Goal: Task Accomplishment & Management: Use online tool/utility

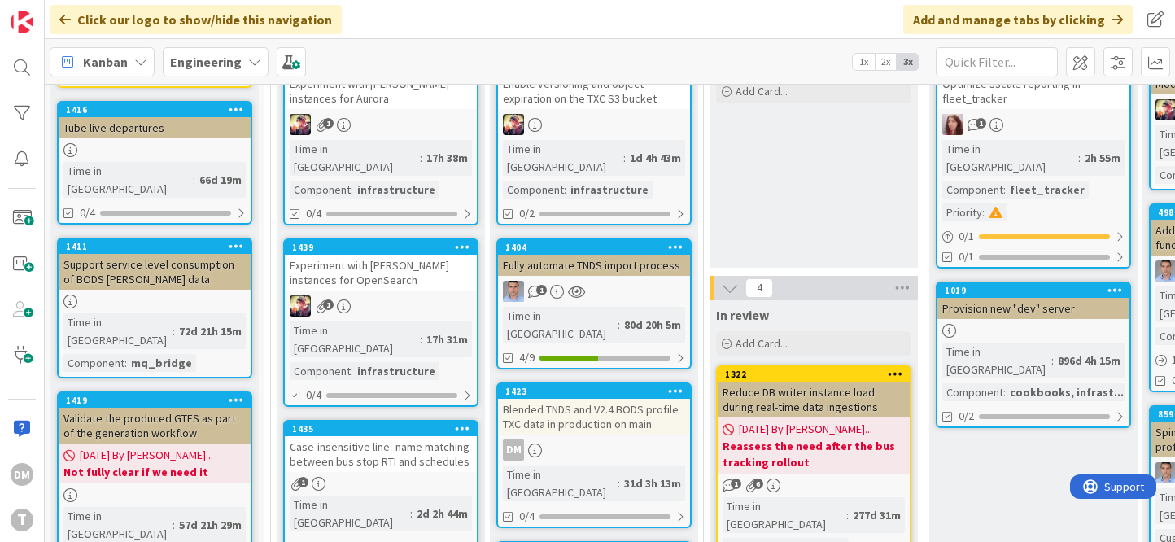
scroll to position [267, 0]
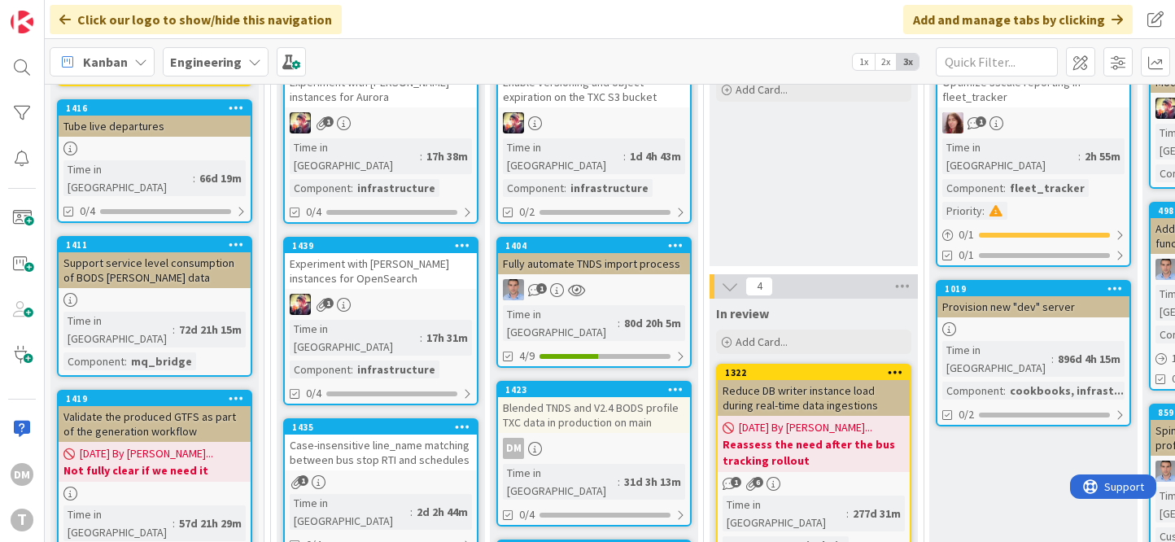
click at [608, 397] on div "Blended TNDS and V2.4 BODS profile TXC data in production on main" at bounding box center [594, 415] width 192 height 36
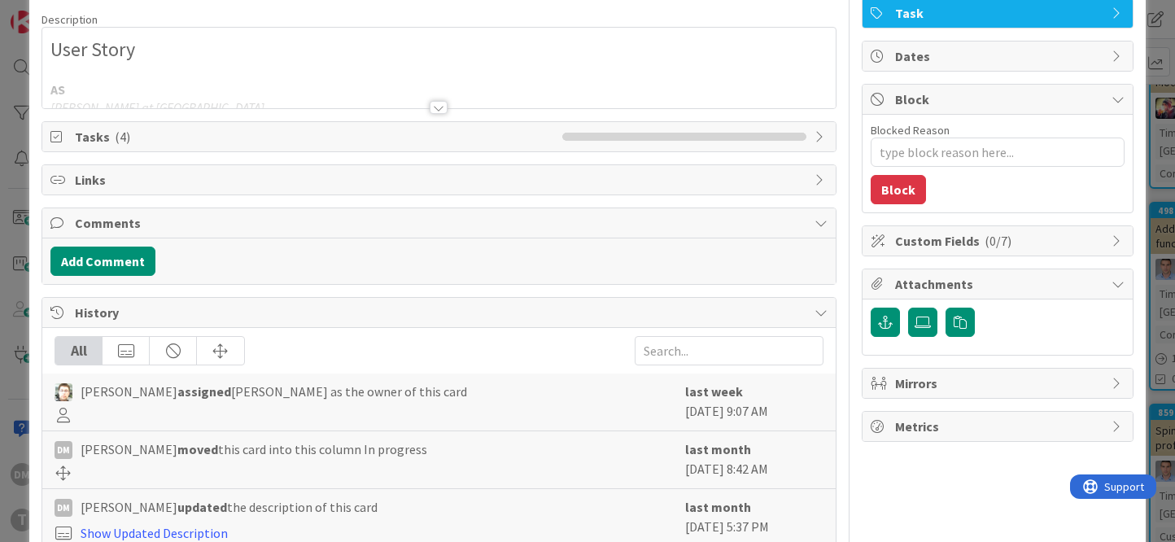
scroll to position [130, 0]
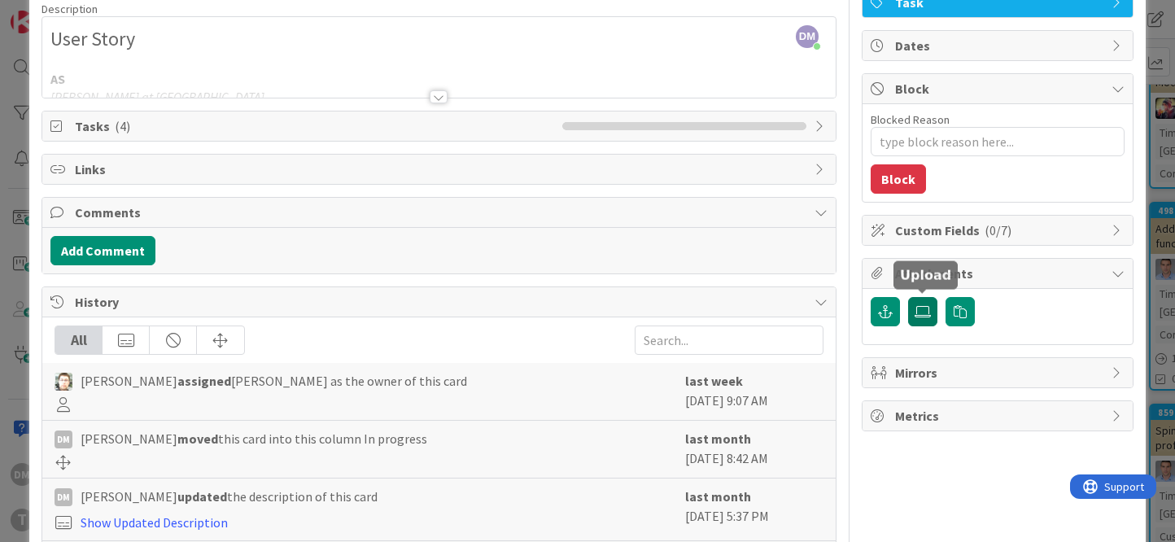
click at [931, 308] on label at bounding box center [922, 311] width 29 height 29
click at [908, 297] on input "file" at bounding box center [908, 297] width 0 height 0
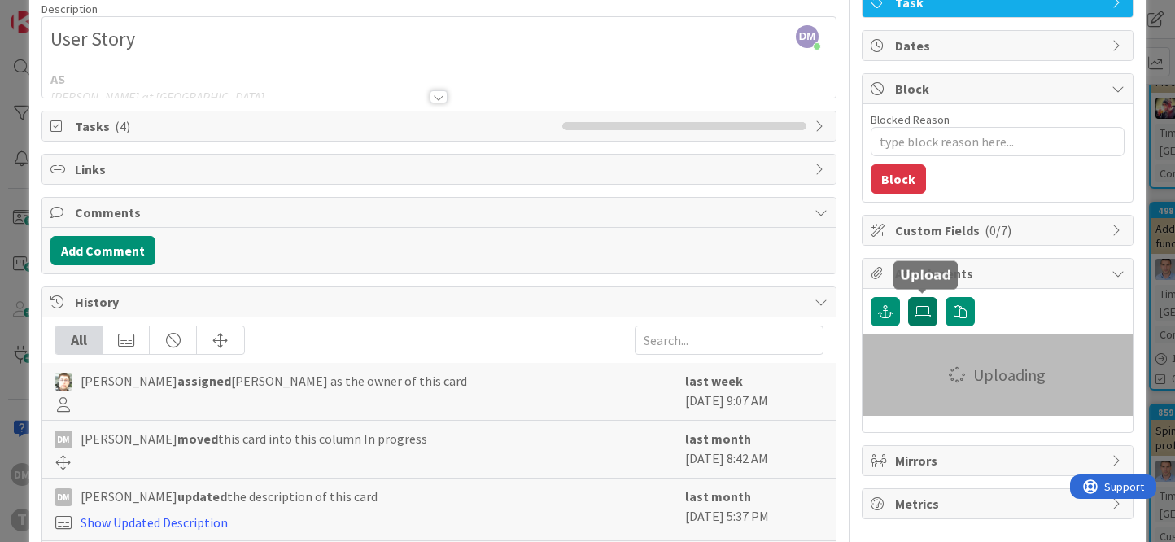
type textarea "x"
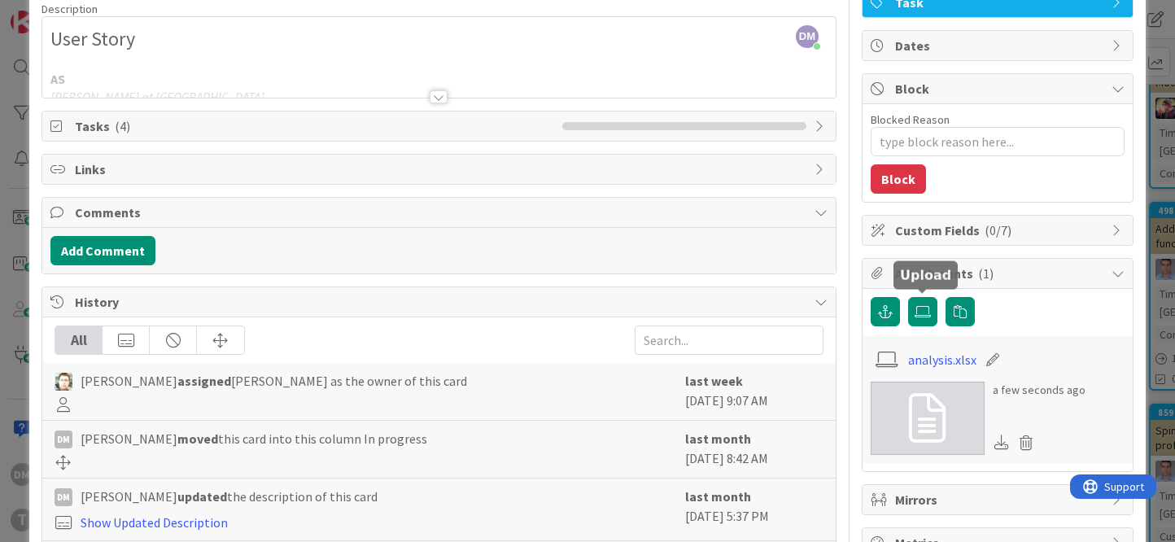
click at [441, 95] on div at bounding box center [439, 96] width 18 height 13
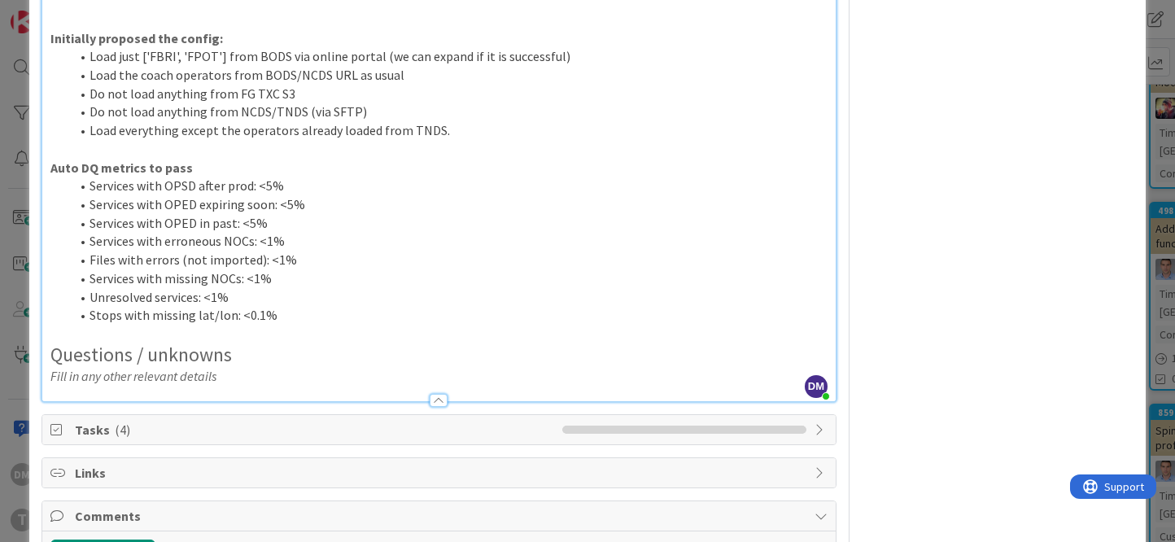
scroll to position [773, 0]
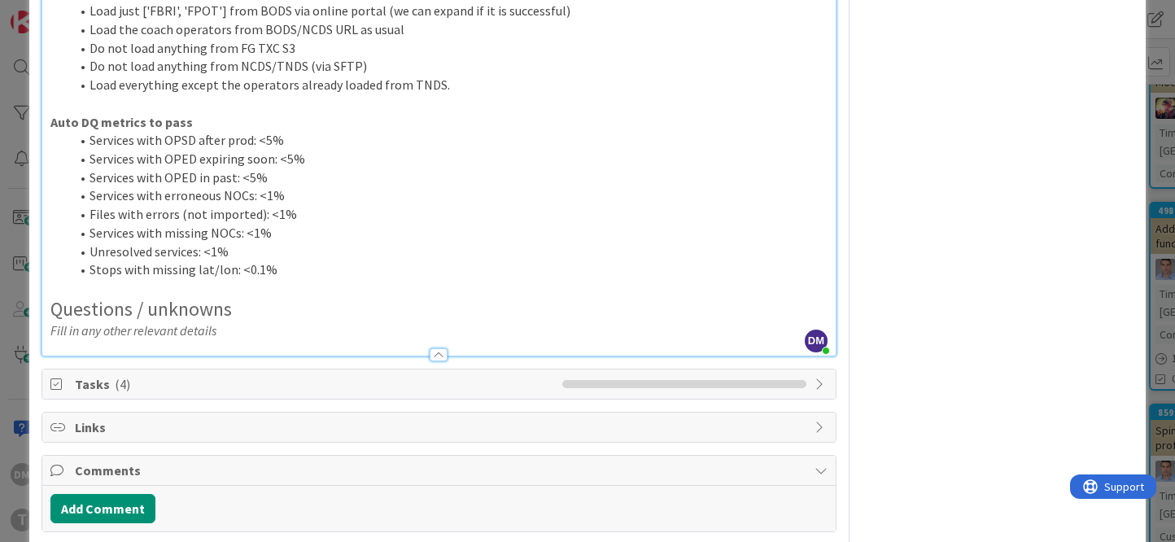
click at [356, 327] on p "Fill in any other relevant details" at bounding box center [438, 330] width 777 height 19
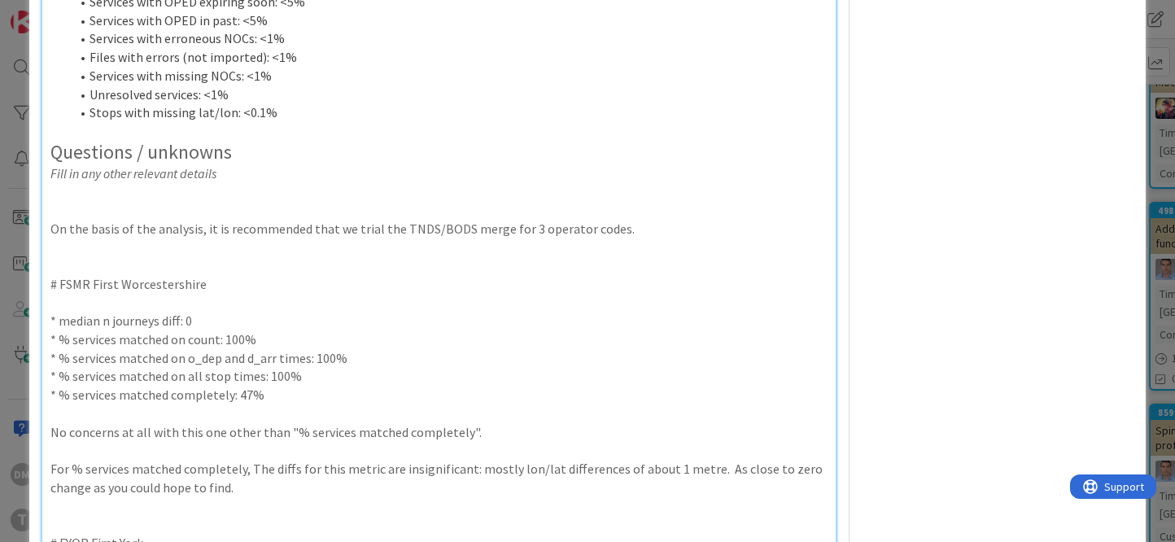
scroll to position [928, 0]
click at [400, 212] on p at bounding box center [438, 212] width 777 height 19
click at [399, 212] on p at bounding box center [438, 212] width 777 height 19
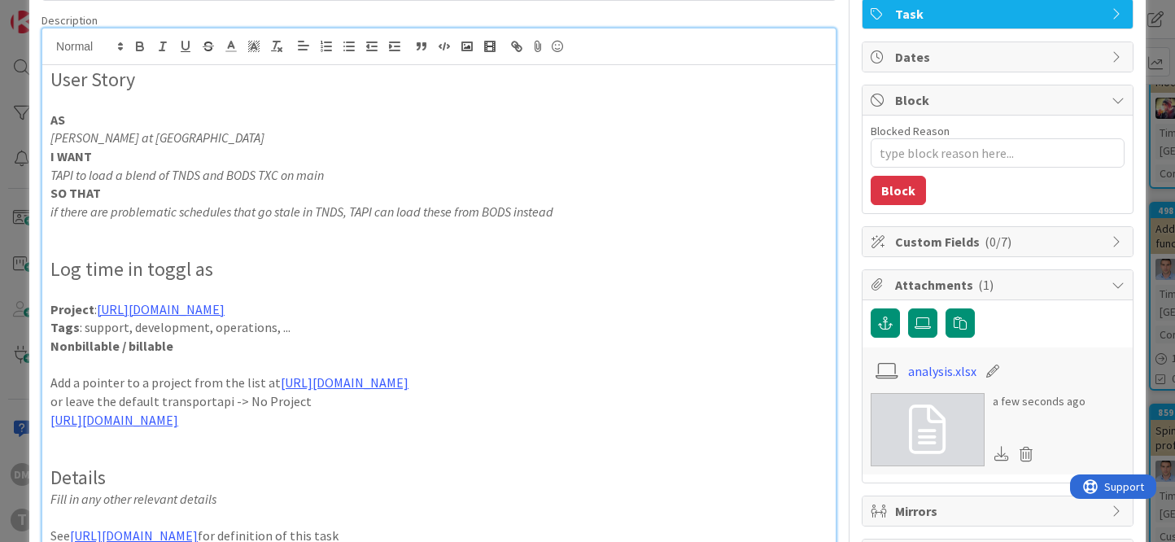
scroll to position [106, 0]
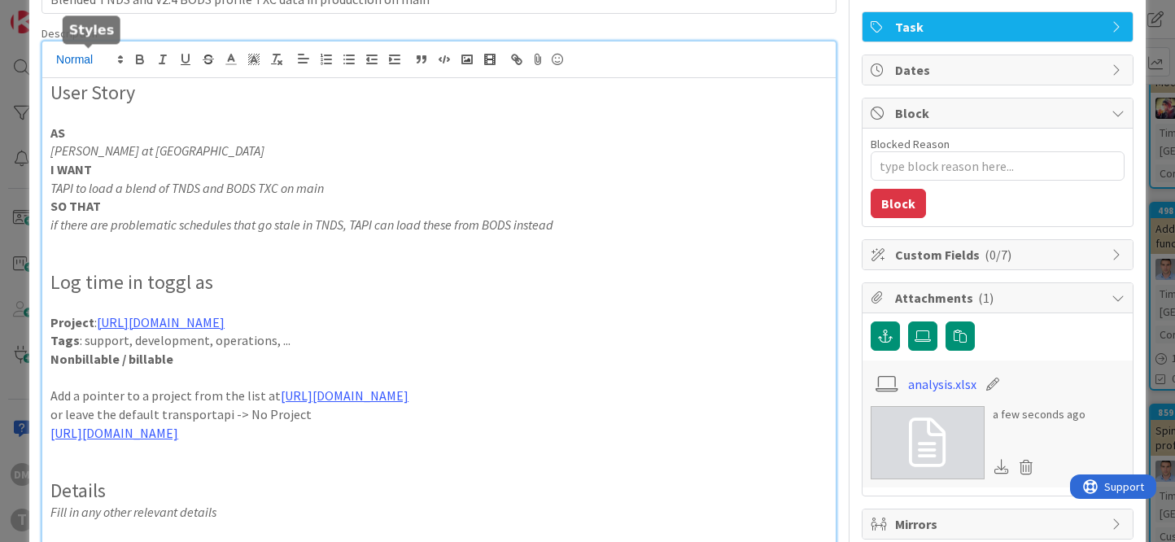
click at [106, 59] on span at bounding box center [89, 60] width 80 height 20
click at [102, 136] on span at bounding box center [88, 138] width 65 height 30
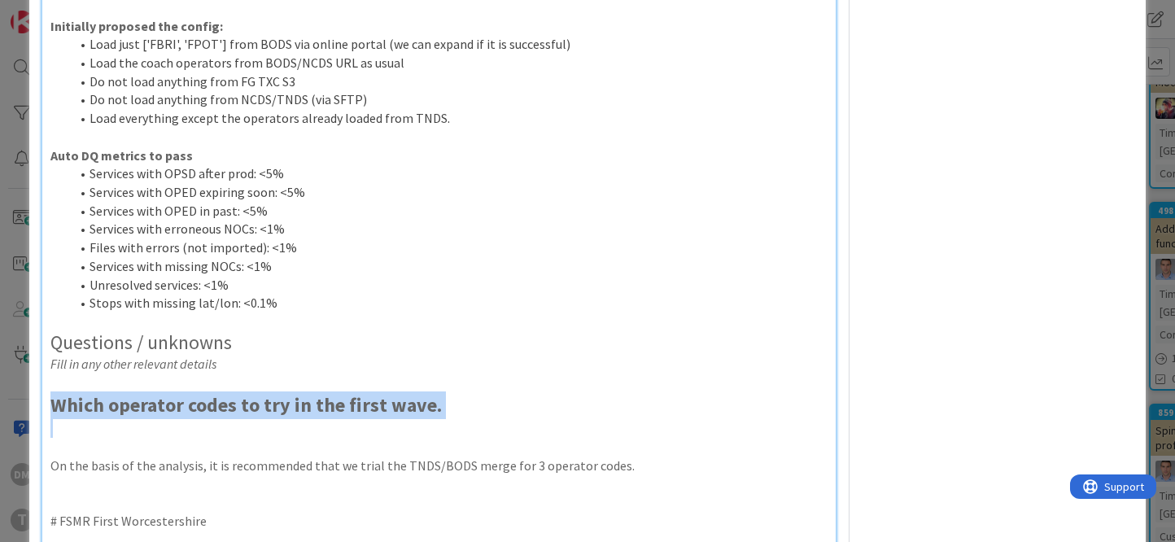
scroll to position [771, 0]
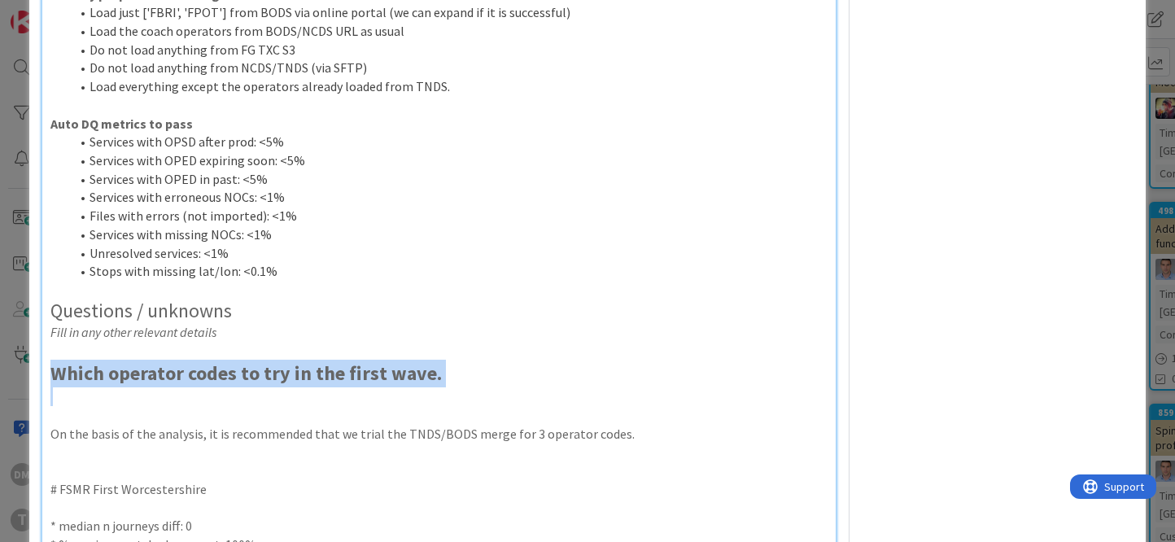
click at [173, 395] on p at bounding box center [438, 396] width 777 height 19
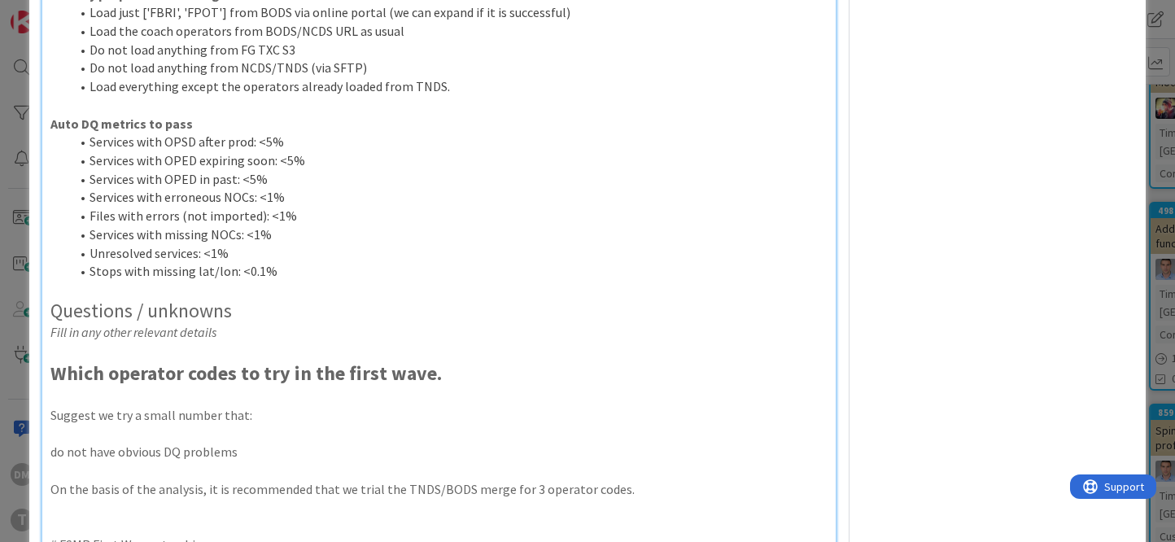
click at [140, 431] on p "do not have obvious DQ problems" at bounding box center [438, 452] width 777 height 19
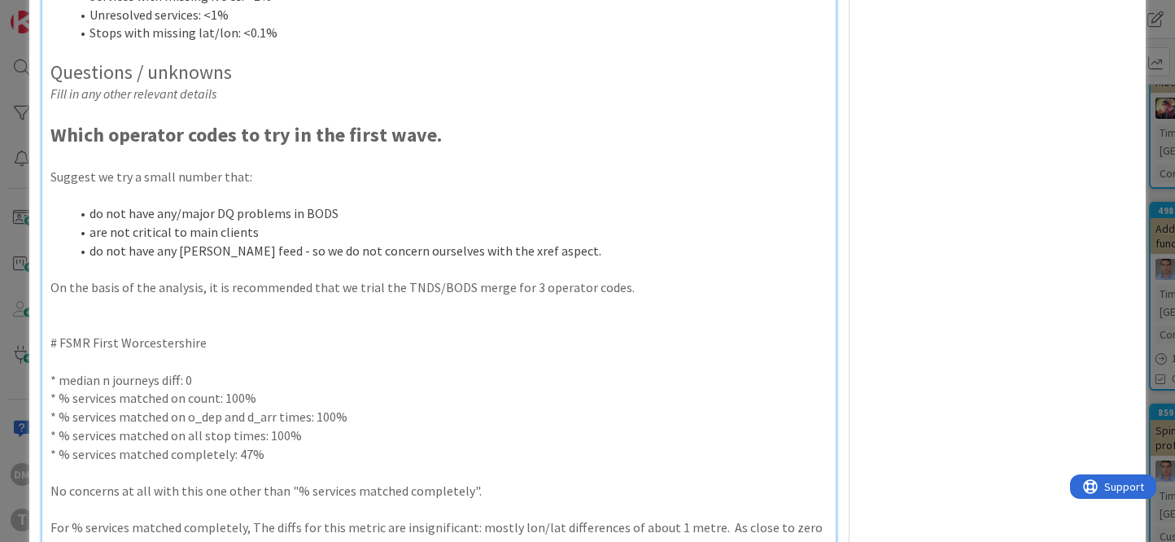
scroll to position [1014, 0]
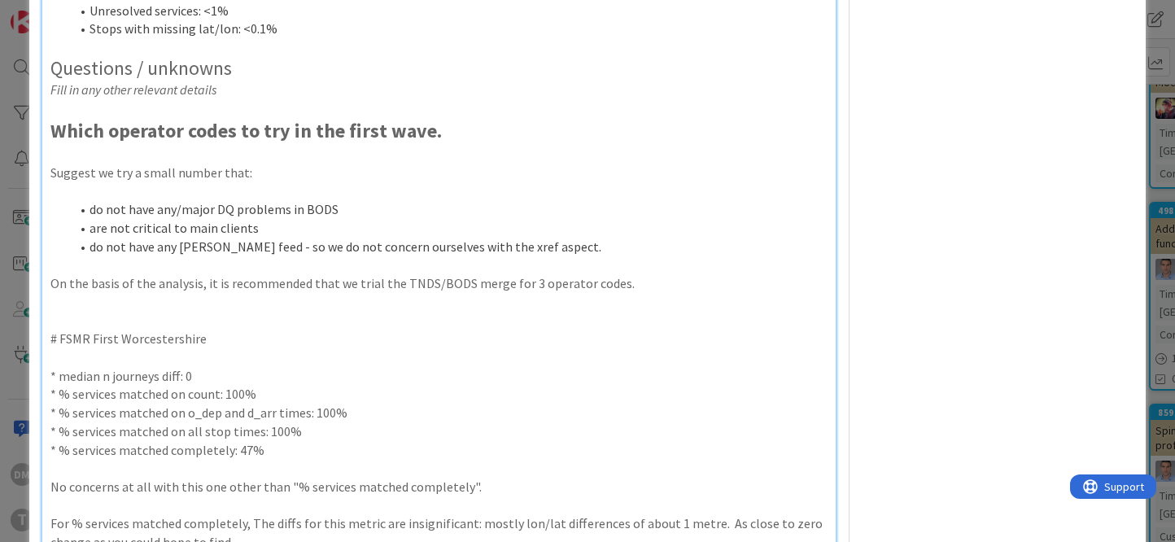
click at [197, 285] on p "On the basis of the analysis, it is recommended that we trial the TNDS/BODS mer…" at bounding box center [438, 283] width 777 height 19
click at [203, 281] on p "On the basis of the analysis attached , it is recommended that we trial the TND…" at bounding box center [438, 283] width 777 height 19
drag, startPoint x: 206, startPoint y: 343, endPoint x: 63, endPoint y: 343, distance: 143.2
click at [63, 343] on p "# FSMR First Worcestershire" at bounding box center [438, 338] width 777 height 19
copy p "SMR First Worcestershire"
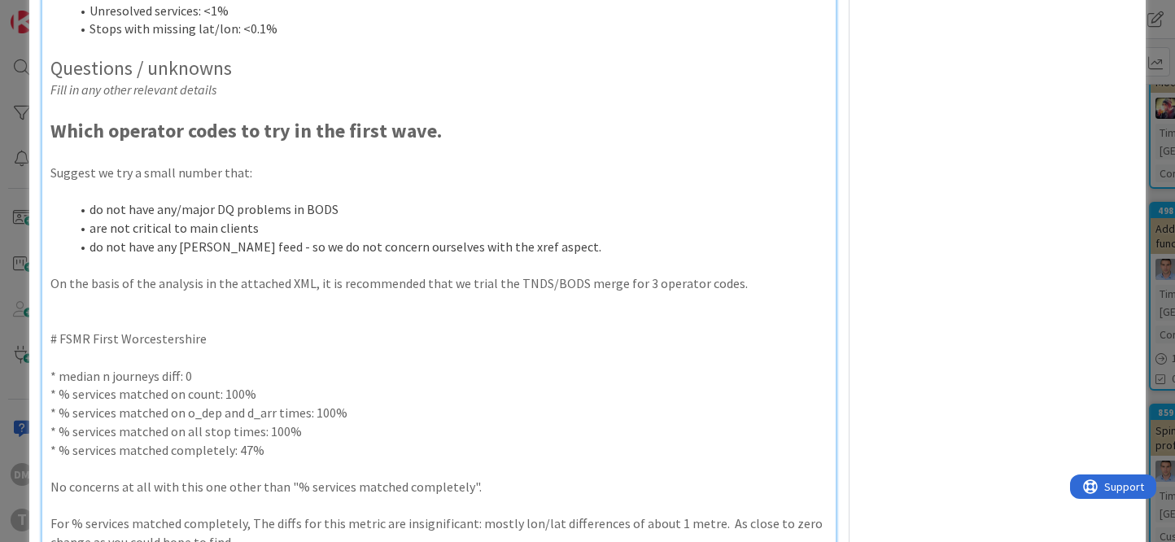
click at [79, 306] on p at bounding box center [438, 302] width 777 height 19
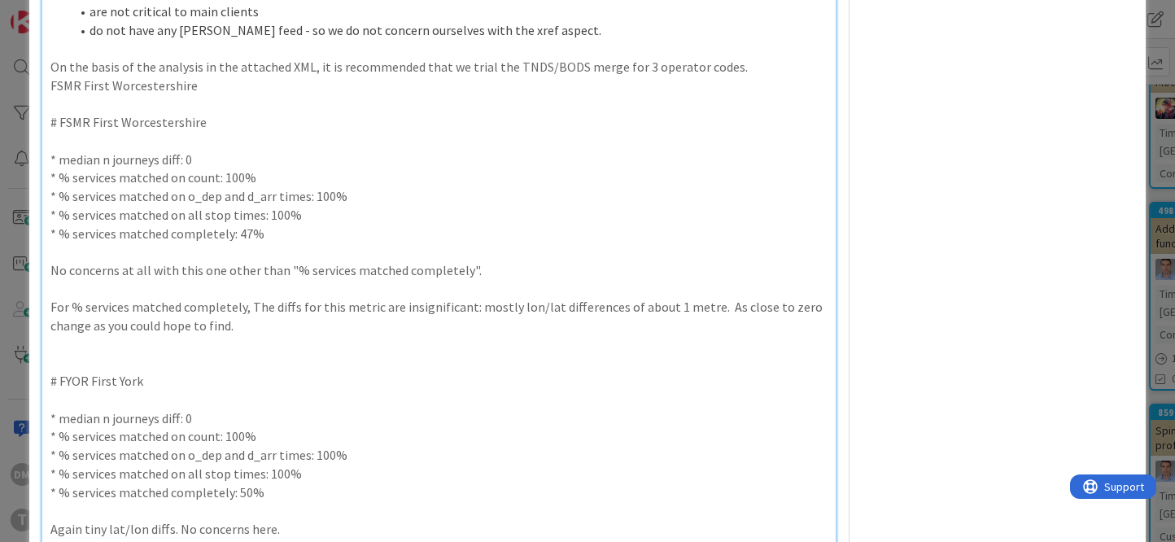
scroll to position [1250, 0]
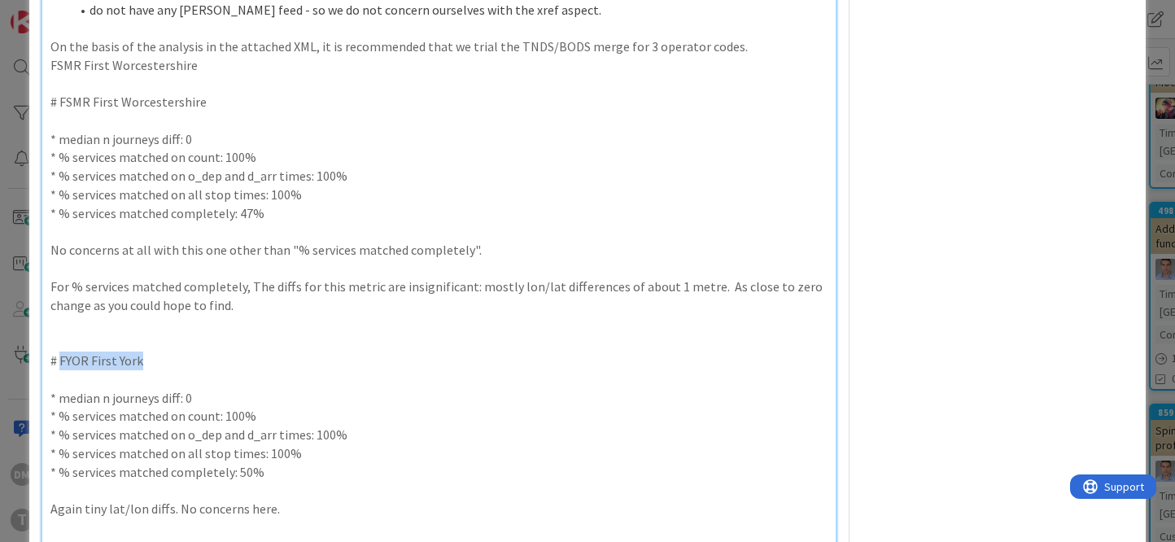
drag, startPoint x: 148, startPoint y: 357, endPoint x: 60, endPoint y: 357, distance: 87.9
click at [60, 357] on p "# FYOR First York" at bounding box center [438, 360] width 777 height 19
copy p "FYOR First York"
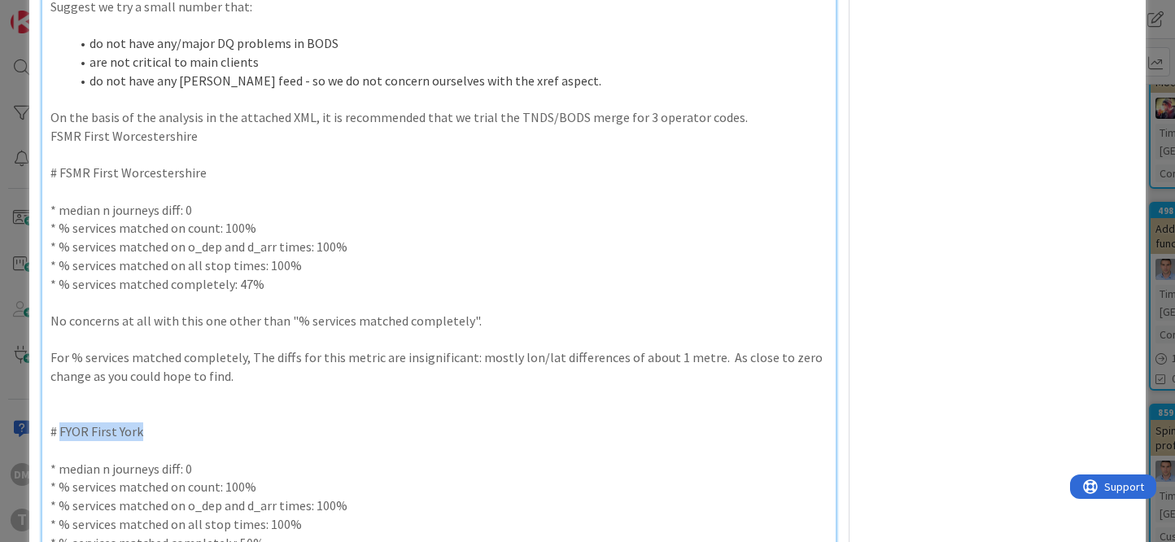
scroll to position [1062, 0]
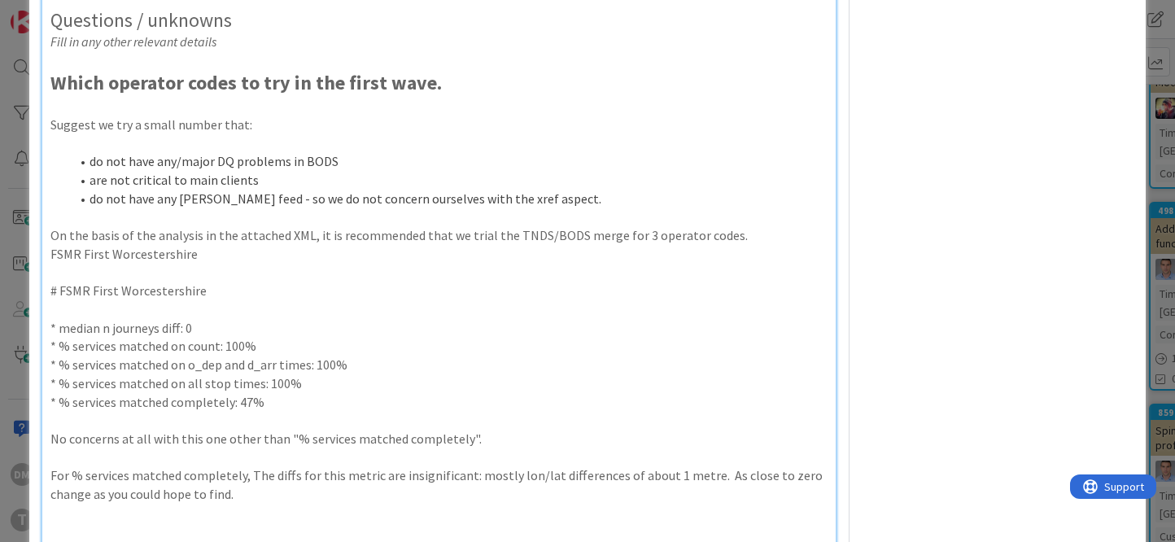
click at [120, 298] on p "# FSMR First Worcestershire" at bounding box center [438, 290] width 777 height 19
click at [125, 270] on p at bounding box center [438, 273] width 777 height 19
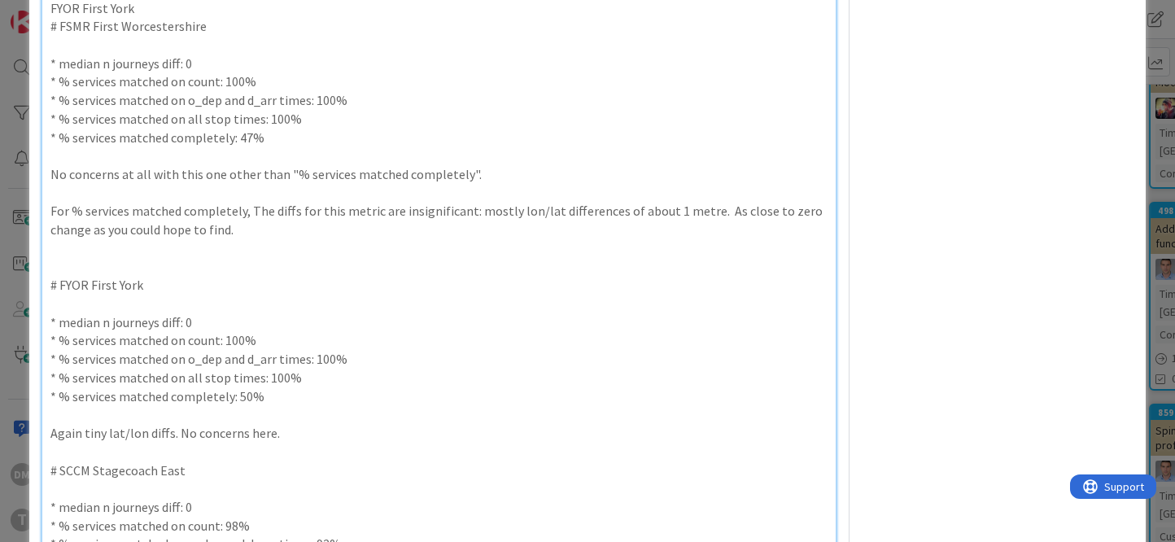
scroll to position [1329, 0]
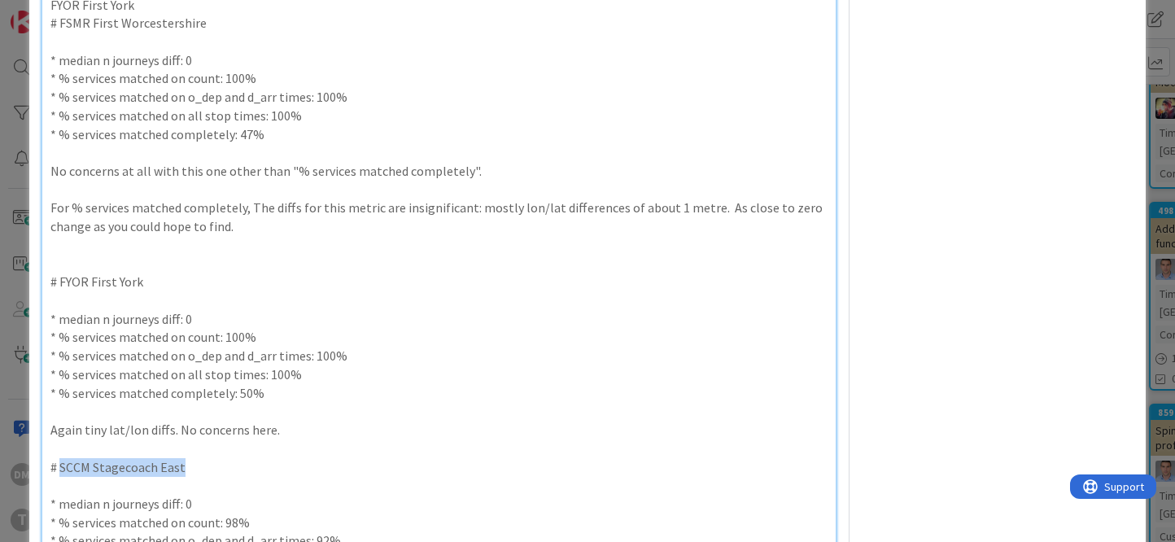
drag, startPoint x: 184, startPoint y: 469, endPoint x: 60, endPoint y: 467, distance: 123.7
click at [60, 431] on p "# SCCM Stagecoach East" at bounding box center [438, 467] width 777 height 19
copy p "SCCM Stagecoach East"
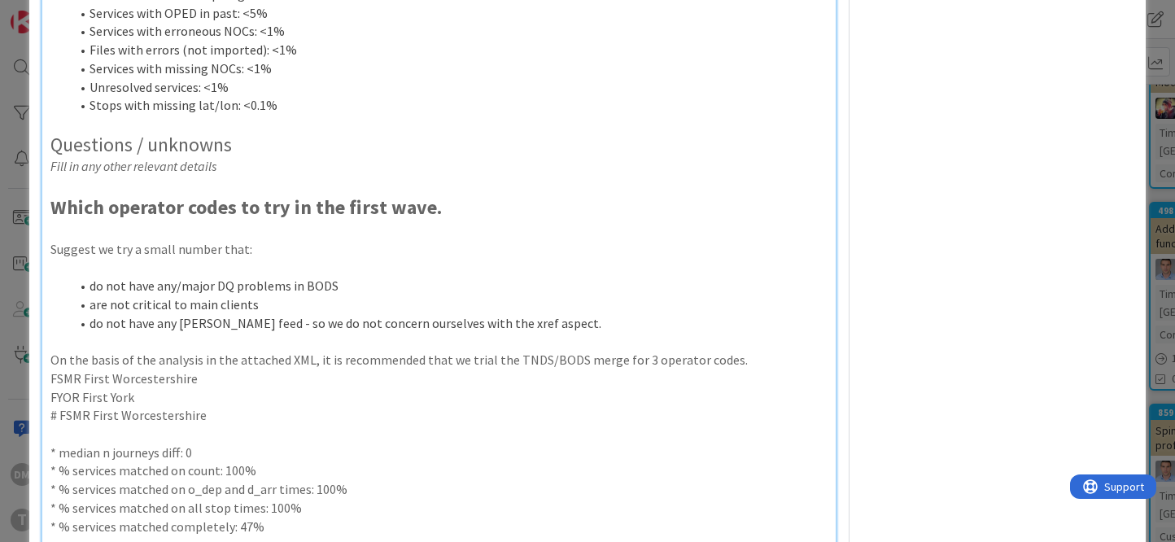
scroll to position [912, 0]
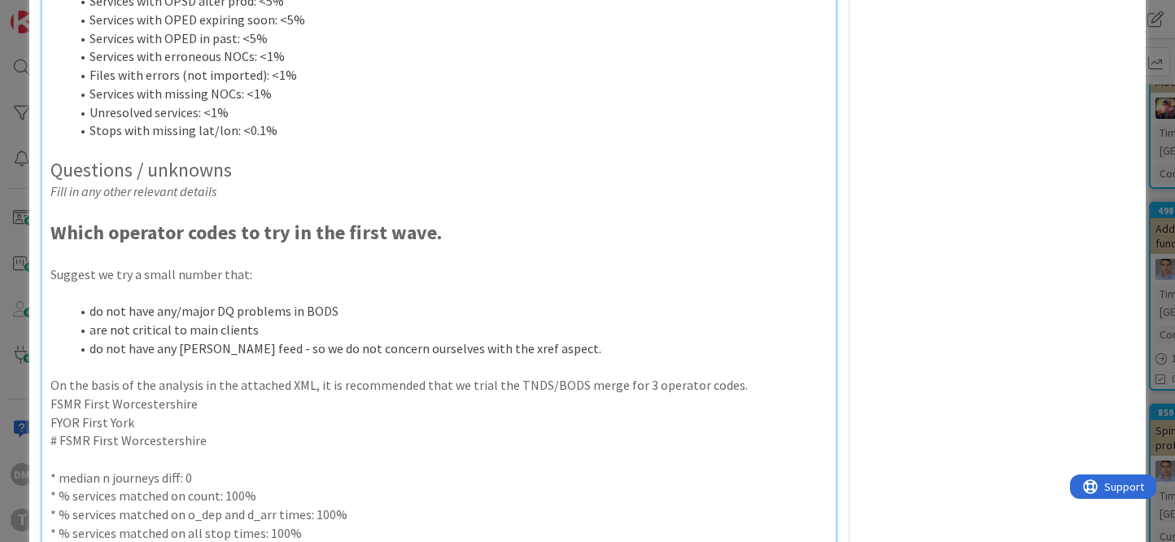
click at [176, 424] on p "FYOR First York" at bounding box center [438, 422] width 777 height 19
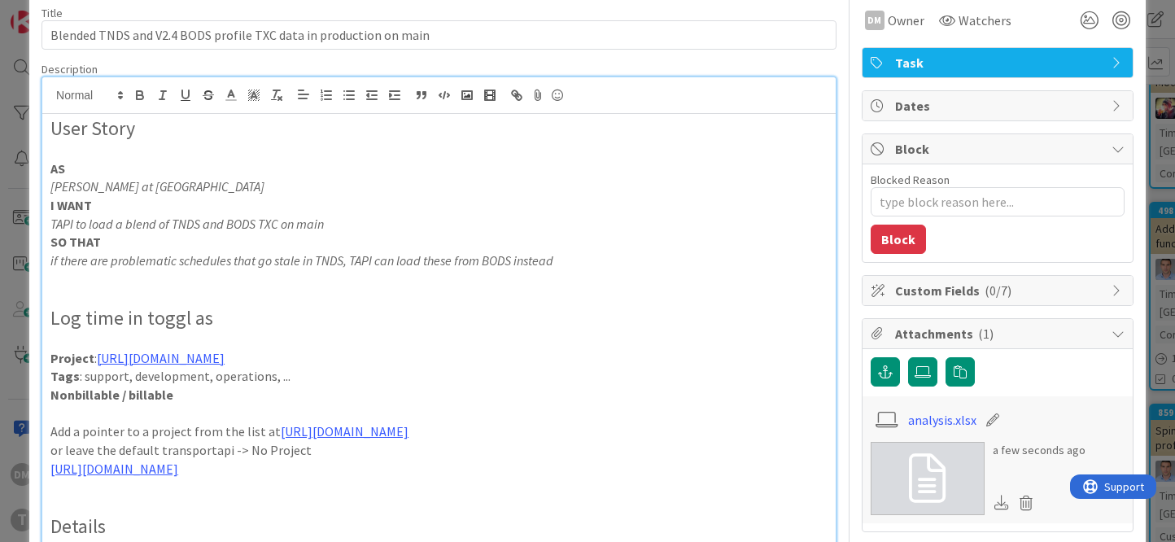
scroll to position [68, 0]
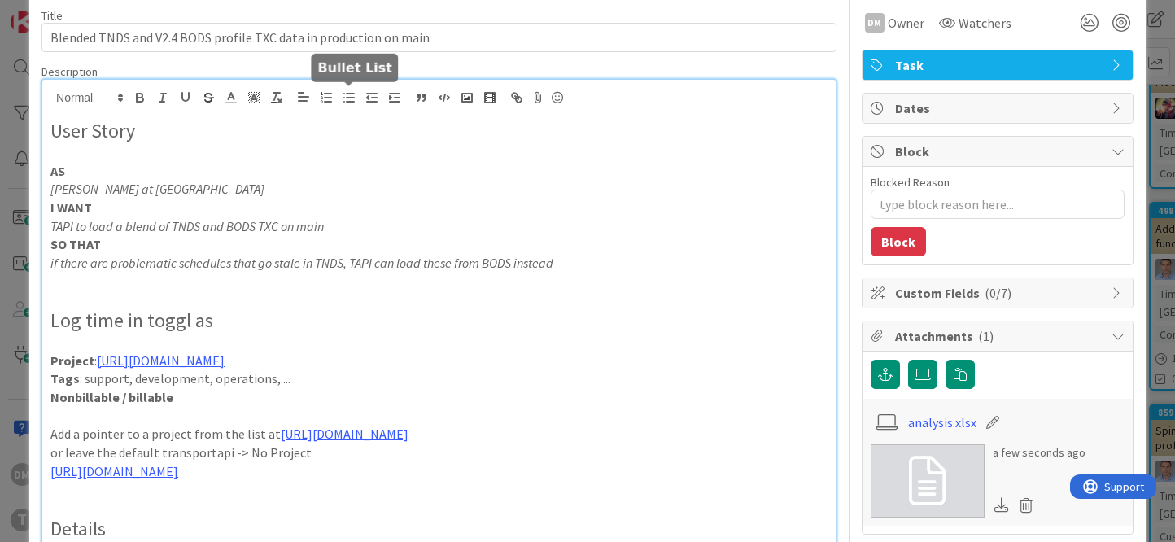
click at [347, 94] on icon "button" at bounding box center [349, 97] width 15 height 15
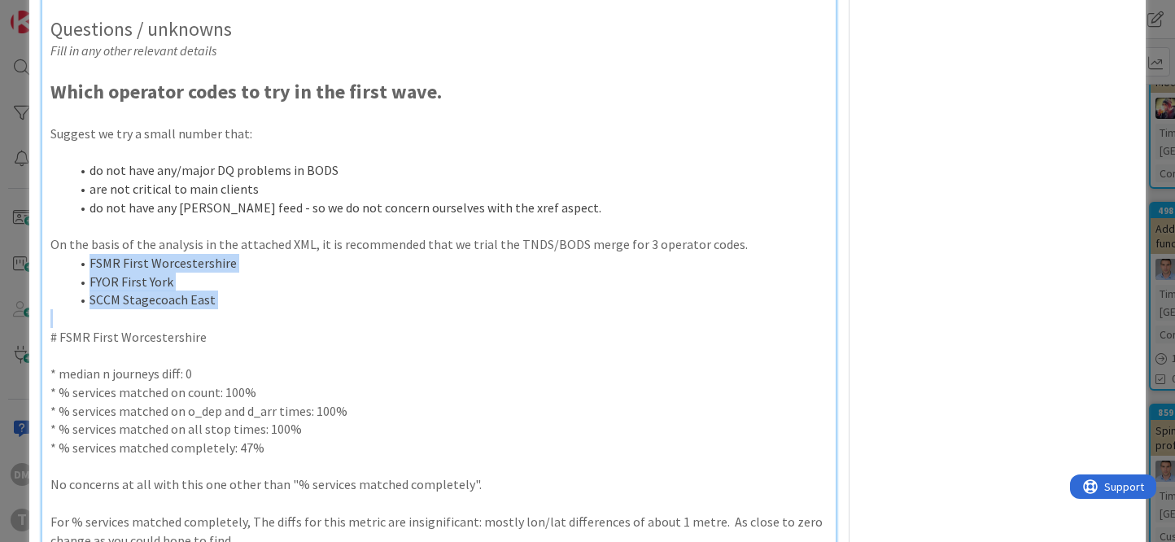
scroll to position [1099, 0]
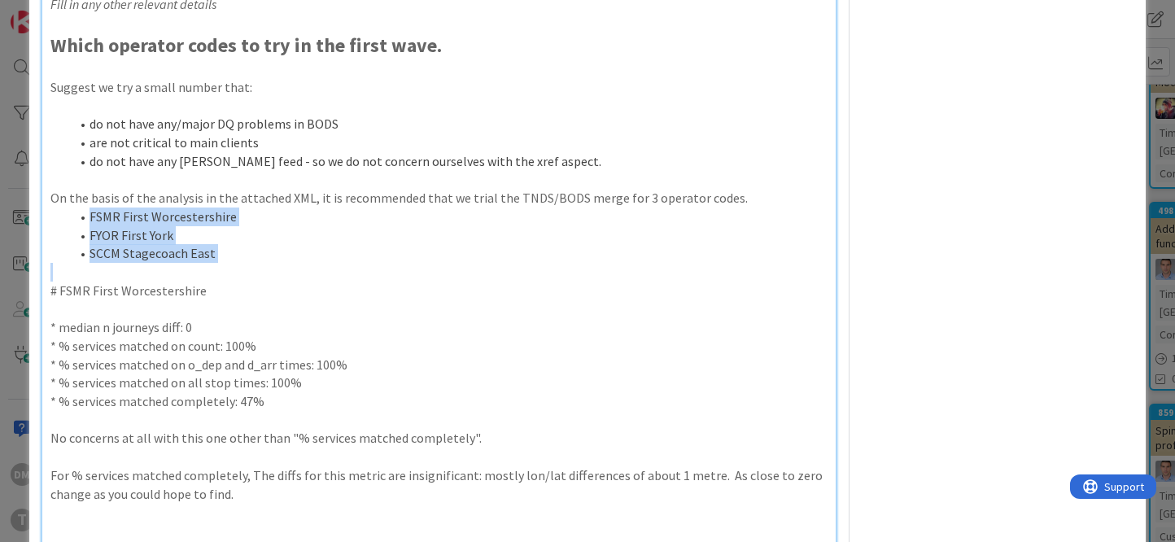
click at [729, 194] on p "On the basis of the analysis in the attached XML, it is recommended that we tri…" at bounding box center [438, 198] width 777 height 19
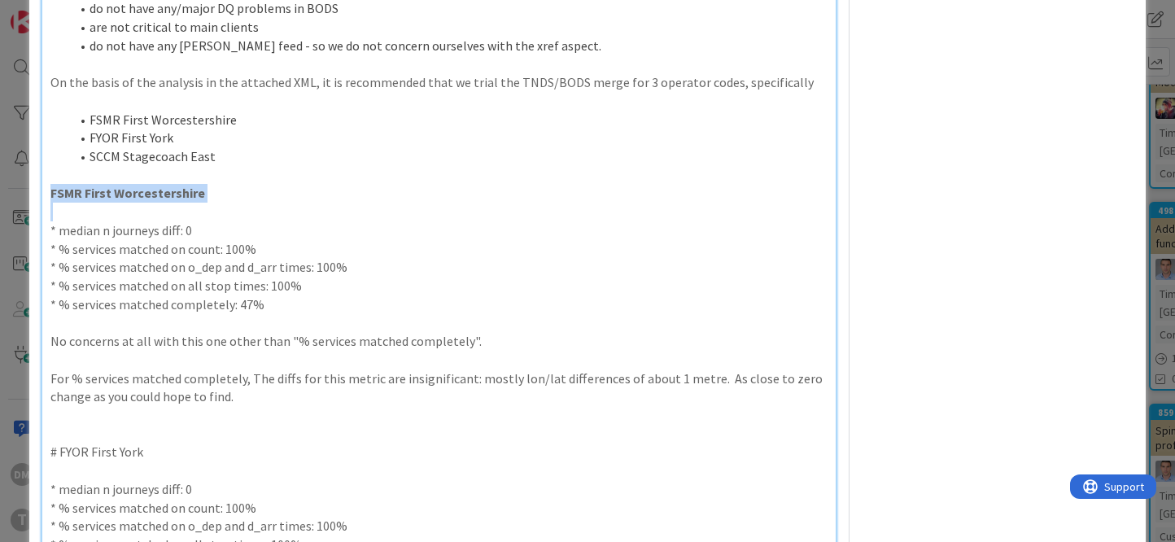
scroll to position [1222, 0]
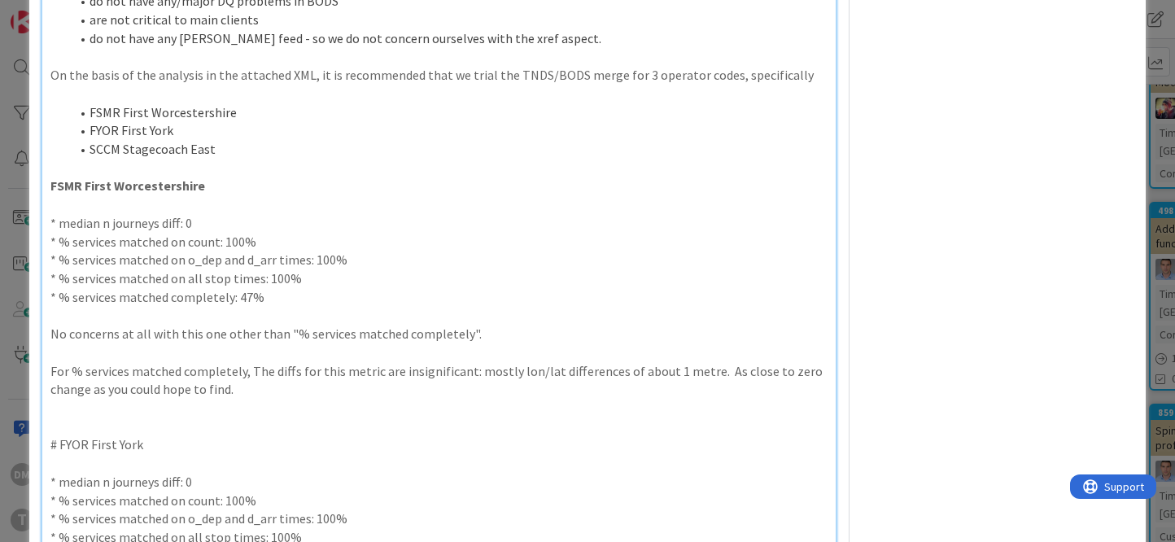
click at [549, 430] on p at bounding box center [438, 426] width 777 height 19
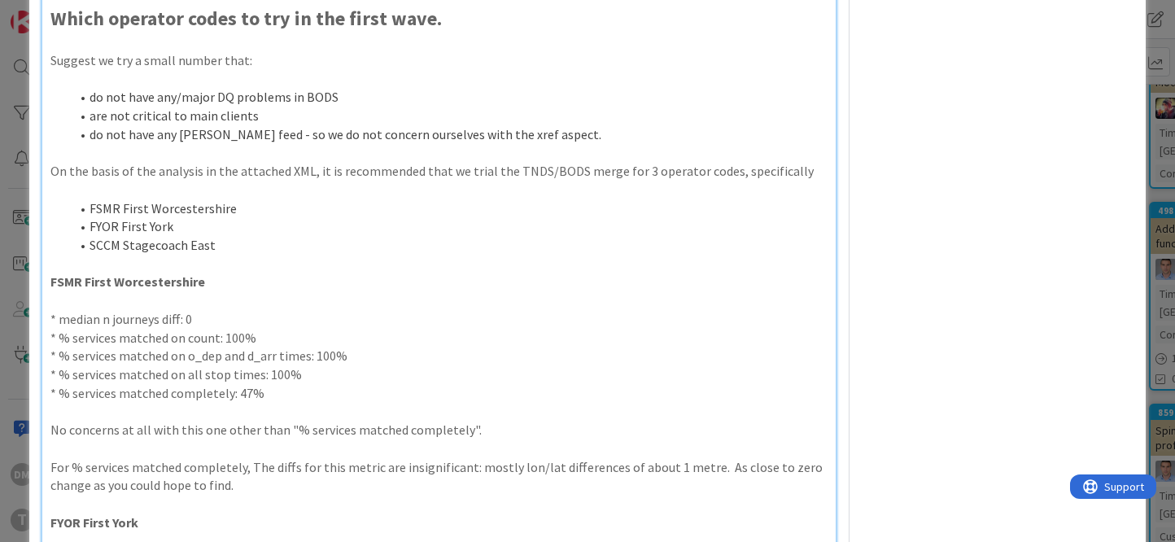
scroll to position [1049, 0]
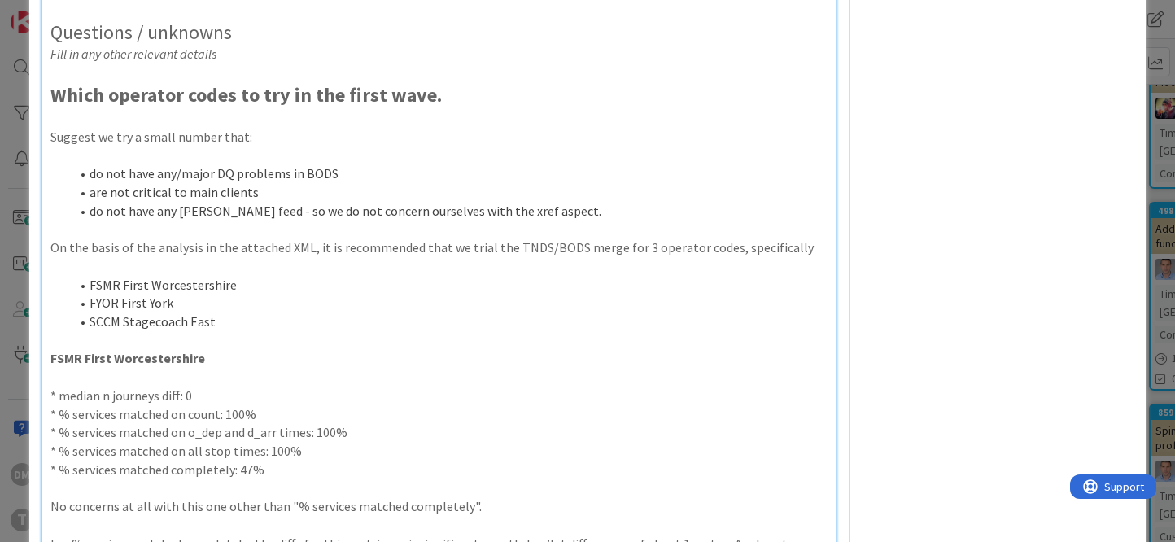
click at [357, 332] on p at bounding box center [438, 340] width 777 height 19
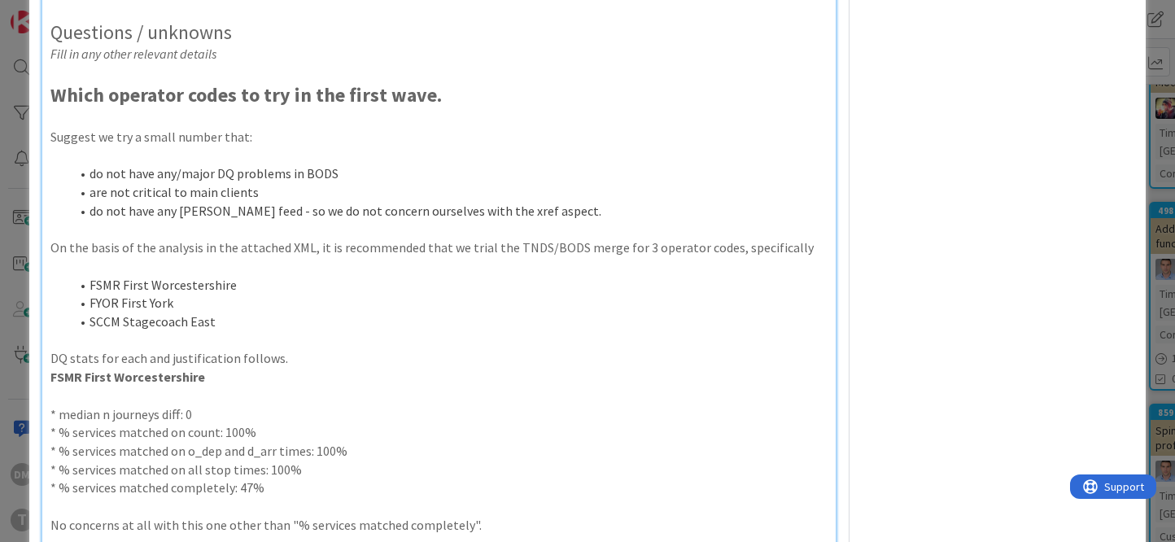
type textarea "x"
drag, startPoint x: 250, startPoint y: 324, endPoint x: 72, endPoint y: 284, distance: 182.6
click at [72, 284] on ol "FSMR First Worcestershire FYOR First York SCCM Stagecoach East" at bounding box center [438, 303] width 777 height 55
copy ol "FSMR First Worcestershire FYOR First York SCCM Stagecoach East"
click at [382, 338] on p at bounding box center [438, 340] width 777 height 19
